Goal: Navigation & Orientation: Find specific page/section

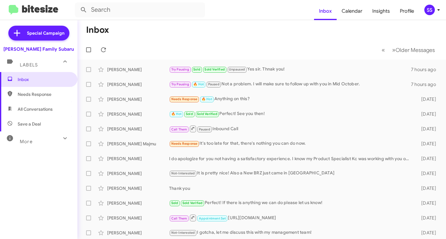
click at [39, 127] on span "Save a Deal" at bounding box center [29, 124] width 23 height 6
type input "in:not-interested"
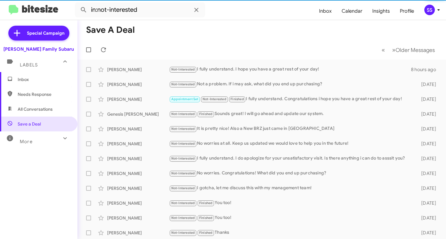
click at [44, 78] on span "Inbox" at bounding box center [44, 79] width 53 height 6
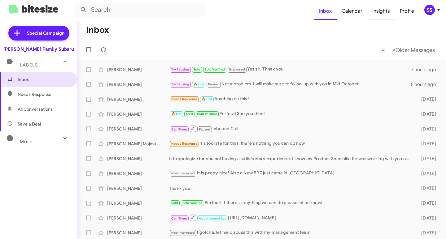
click at [386, 11] on span "Insights" at bounding box center [381, 11] width 28 height 18
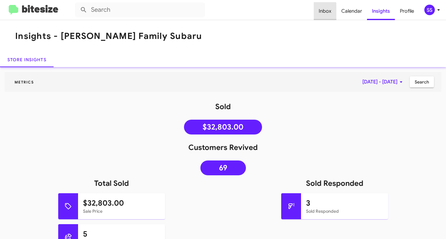
click at [324, 12] on span "Inbox" at bounding box center [325, 11] width 23 height 18
